Goal: Task Accomplishment & Management: Manage account settings

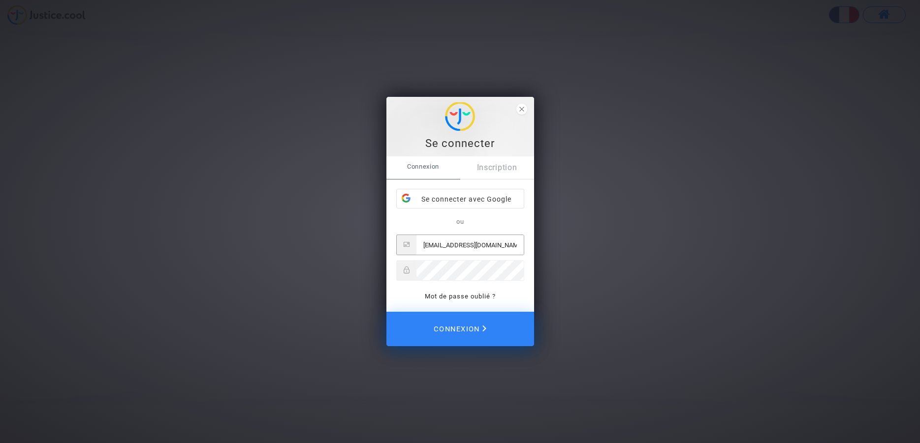
type input "[EMAIL_ADDRESS][DOMAIN_NAME]"
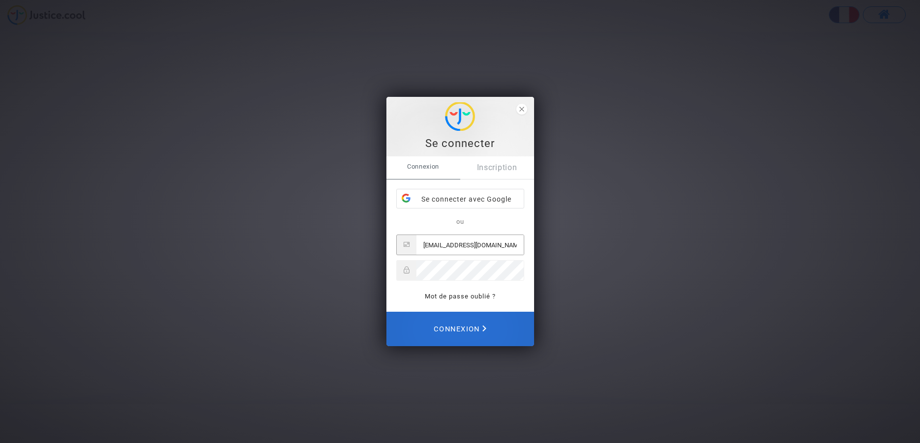
click at [473, 331] on span "Connexion" at bounding box center [459, 329] width 53 height 22
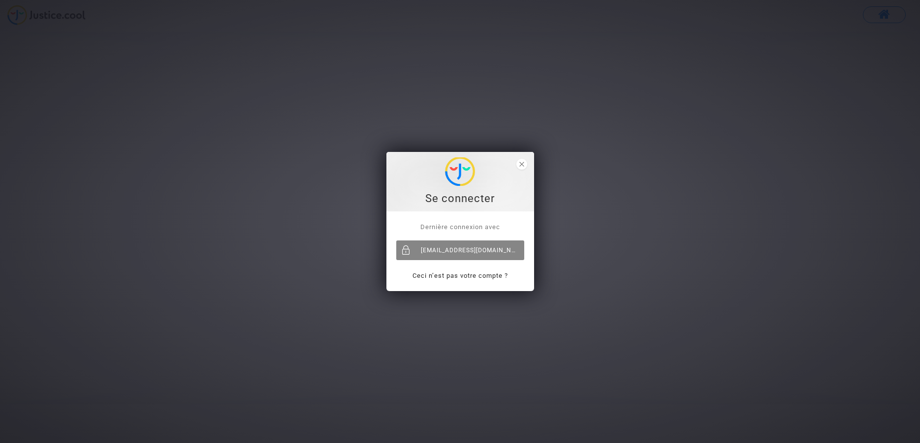
click at [479, 247] on div "[EMAIL_ADDRESS][DOMAIN_NAME]" at bounding box center [460, 251] width 128 height 20
click at [523, 164] on icon "close" at bounding box center [521, 164] width 5 height 5
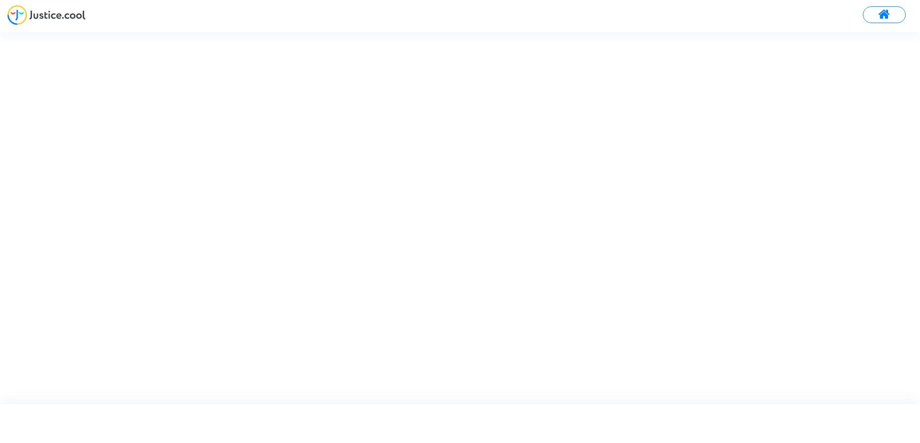
click at [884, 12] on span at bounding box center [884, 14] width 12 height 13
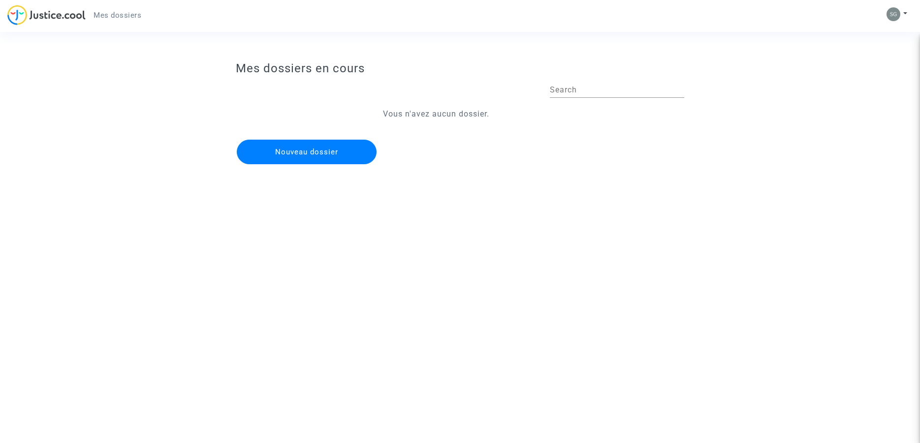
click at [47, 18] on img at bounding box center [46, 15] width 78 height 20
click at [583, 93] on input "Search" at bounding box center [617, 90] width 134 height 9
click at [901, 16] on button at bounding box center [897, 14] width 22 height 15
click at [867, 35] on link "Mon profil" at bounding box center [868, 35] width 78 height 16
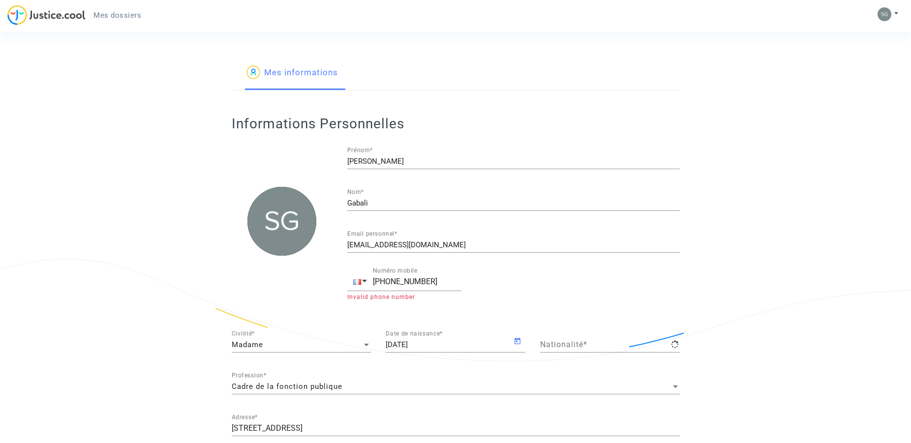
type input "française"
click at [896, 12] on button at bounding box center [888, 14] width 22 height 15
click at [858, 53] on link "Paramètres" at bounding box center [860, 51] width 78 height 16
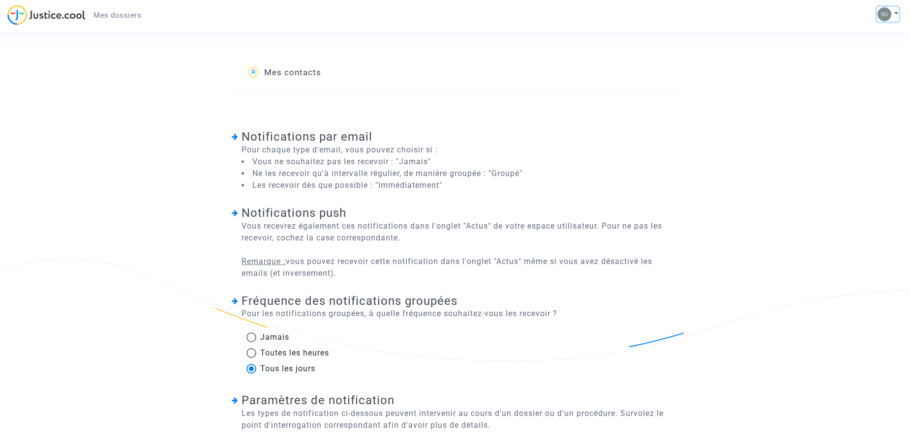
click at [891, 13] on button at bounding box center [888, 14] width 22 height 15
click at [112, 16] on span "Mes dossiers" at bounding box center [117, 15] width 48 height 9
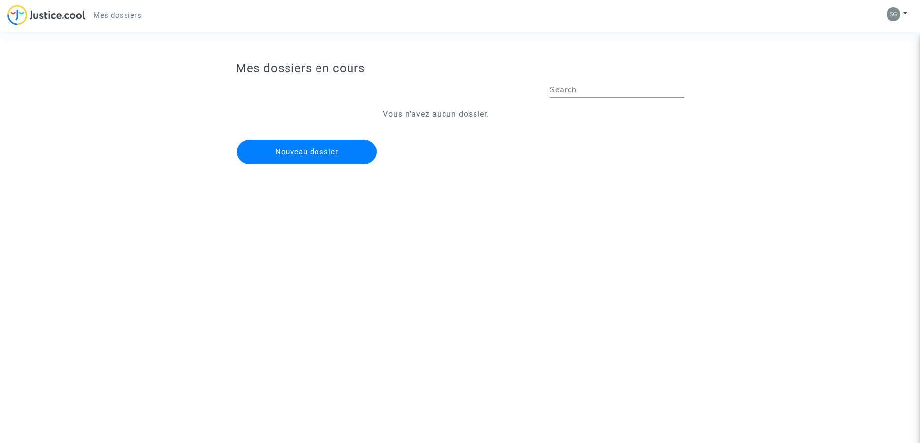
click at [40, 13] on img at bounding box center [46, 15] width 78 height 20
